Goal: Navigation & Orientation: Find specific page/section

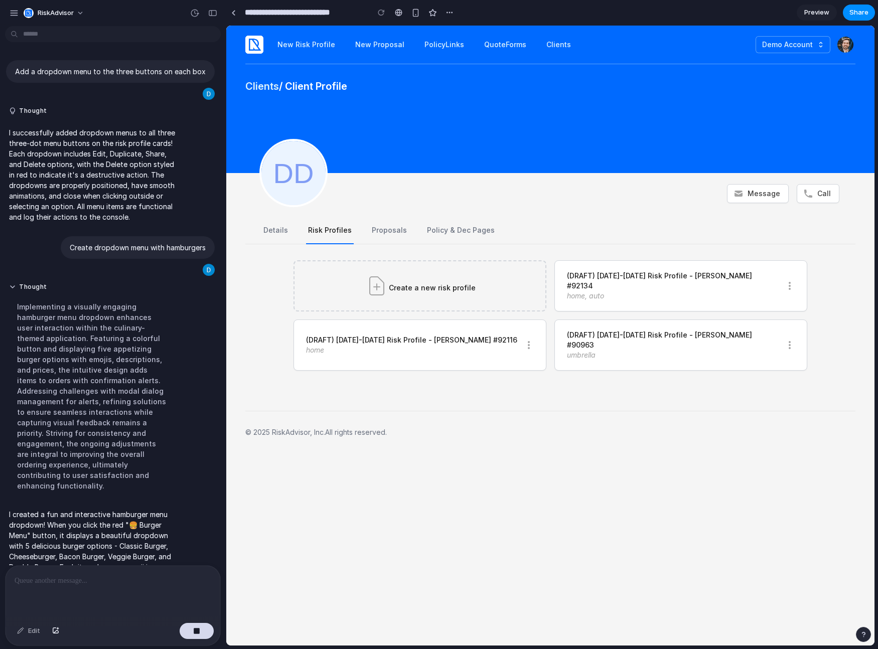
scroll to position [61, 0]
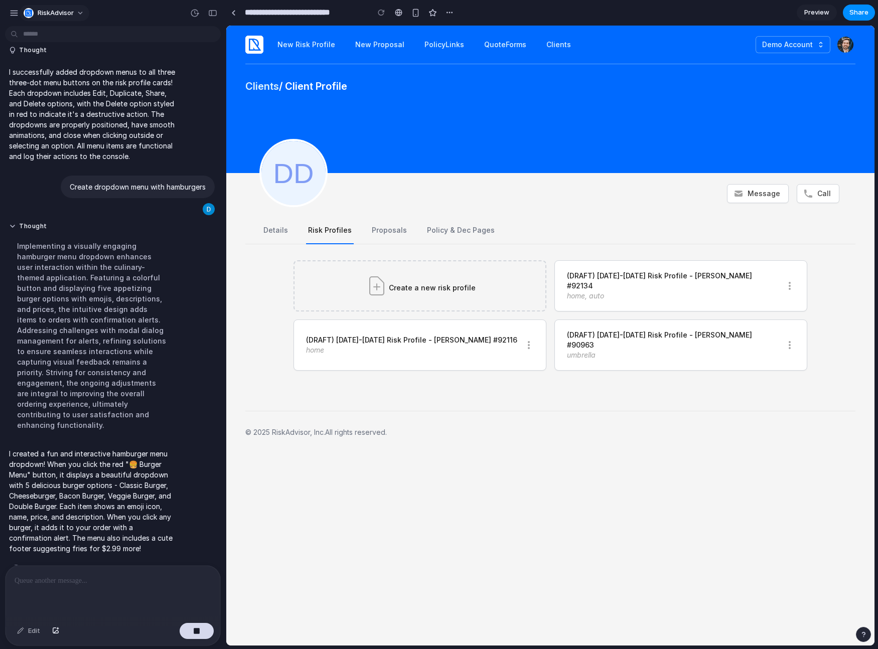
click at [81, 12] on button "RiskAdvisor" at bounding box center [55, 13] width 70 height 16
click at [8, 13] on div "Settings Invite members Change theme Sign out" at bounding box center [439, 324] width 878 height 649
click at [234, 15] on div at bounding box center [233, 13] width 5 height 6
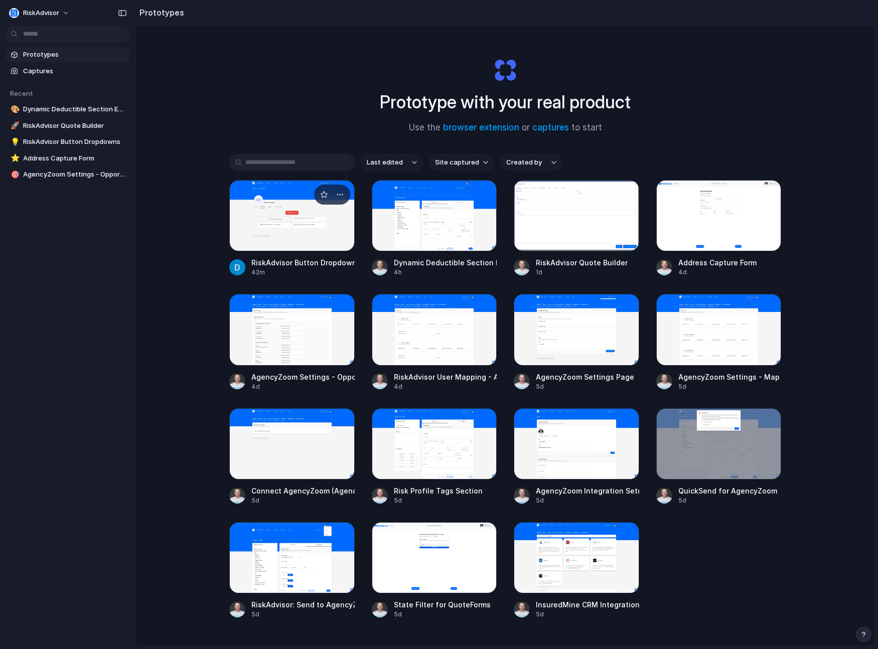
click at [310, 228] on div at bounding box center [291, 215] width 125 height 71
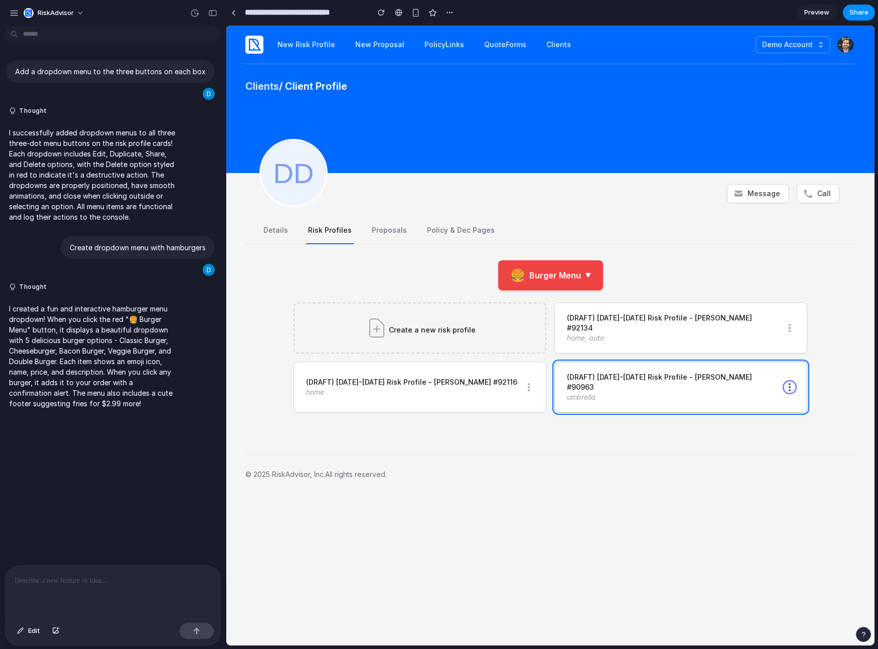
click at [786, 382] on icon "button" at bounding box center [789, 387] width 10 height 10
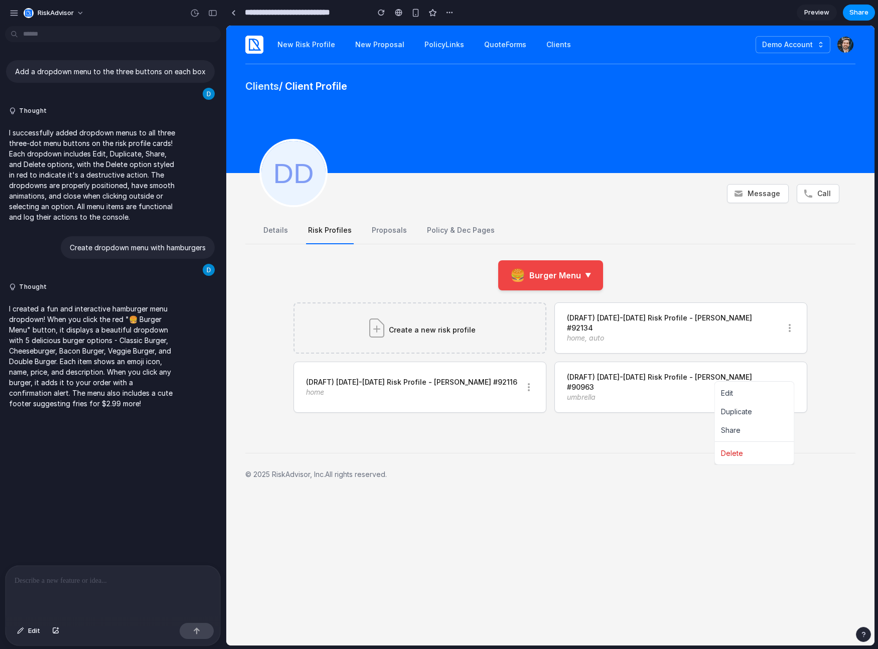
click at [794, 372] on div "Edit Duplicate Share Delete" at bounding box center [550, 336] width 648 height 620
click at [585, 271] on span "▼" at bounding box center [588, 274] width 6 height 9
click at [578, 275] on button "🍔 Burger Menu ▼" at bounding box center [550, 274] width 105 height 30
